Goal: Check status

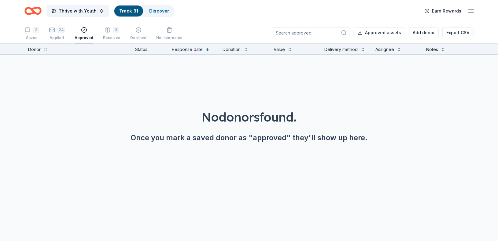
click at [59, 34] on div "24 Applied" at bounding box center [57, 33] width 16 height 13
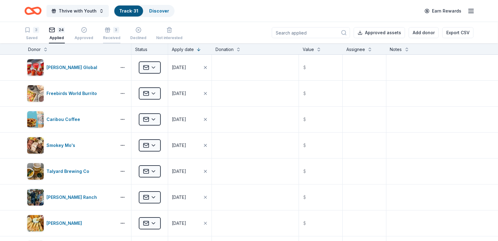
click at [110, 35] on div "Received" at bounding box center [111, 37] width 17 height 5
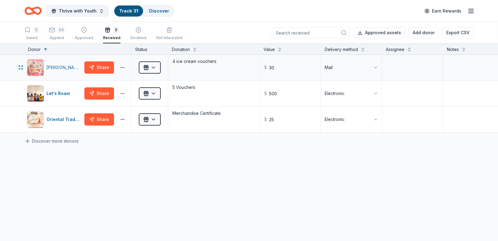
click at [56, 65] on div "[PERSON_NAME]'s Ice Creams" at bounding box center [63, 67] width 35 height 7
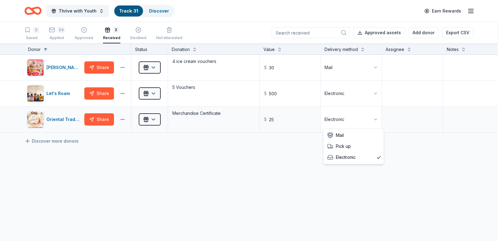
click at [251, 120] on html "Thrive with Youth Track · 31 Discover Earn Rewards 3 Saved 24 Applied Approved …" at bounding box center [251, 120] width 503 height 241
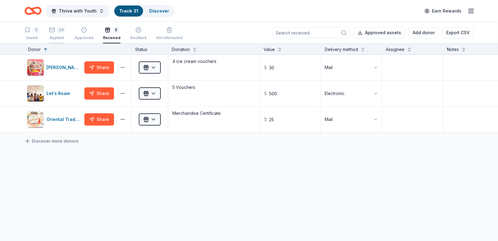
click at [58, 34] on div "24 Applied" at bounding box center [57, 33] width 16 height 13
